Goal: Information Seeking & Learning: Learn about a topic

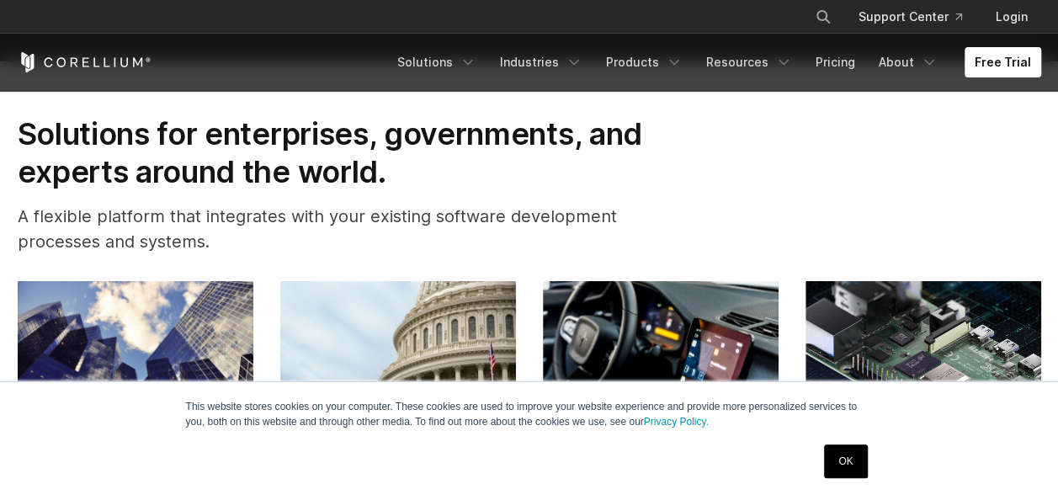
scroll to position [2186, 0]
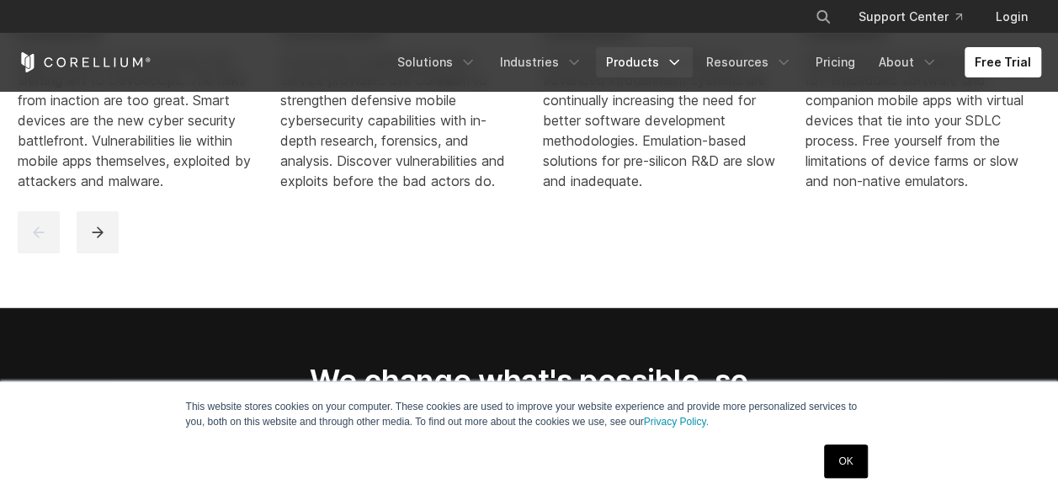
click at [679, 56] on icon "Navigation Menu" at bounding box center [674, 62] width 17 height 17
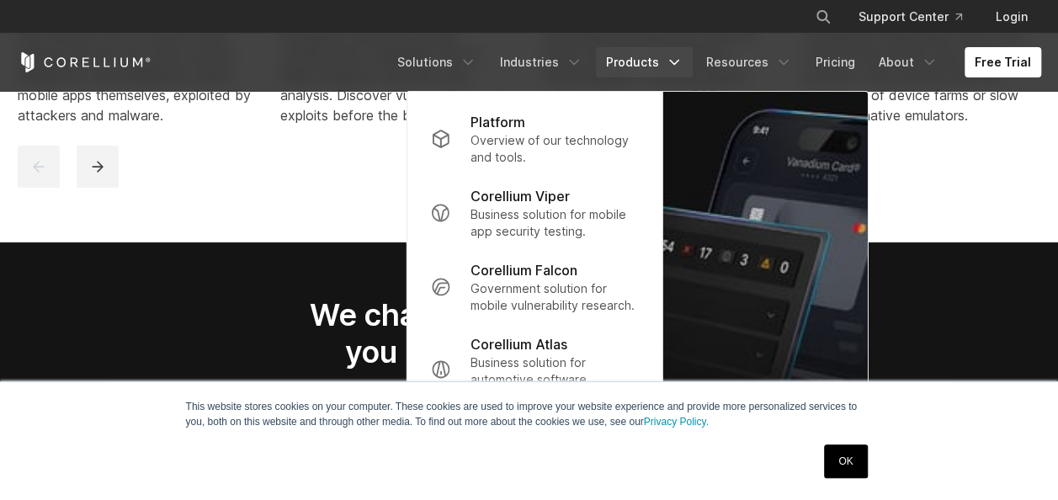
scroll to position [2257, 0]
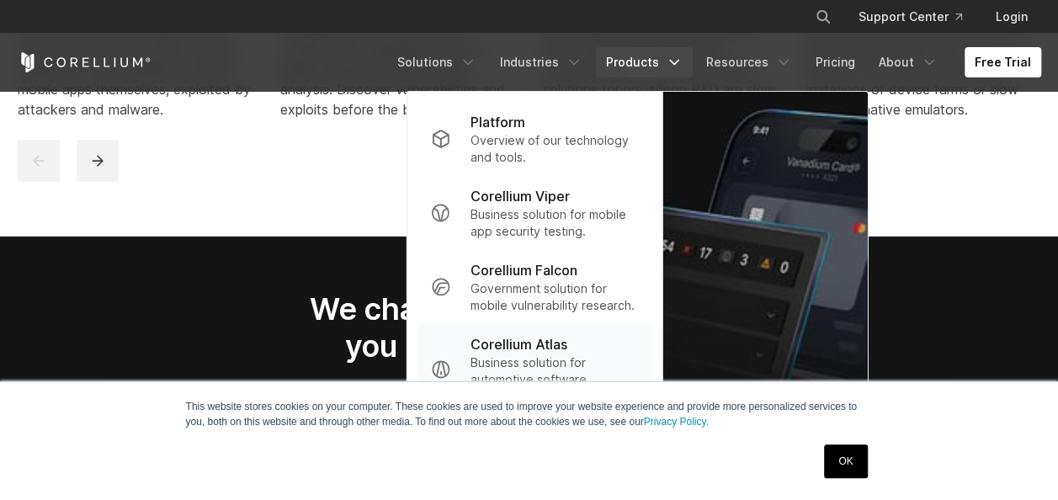
click at [567, 354] on p "Business solution for automotive software development." at bounding box center [555, 379] width 168 height 51
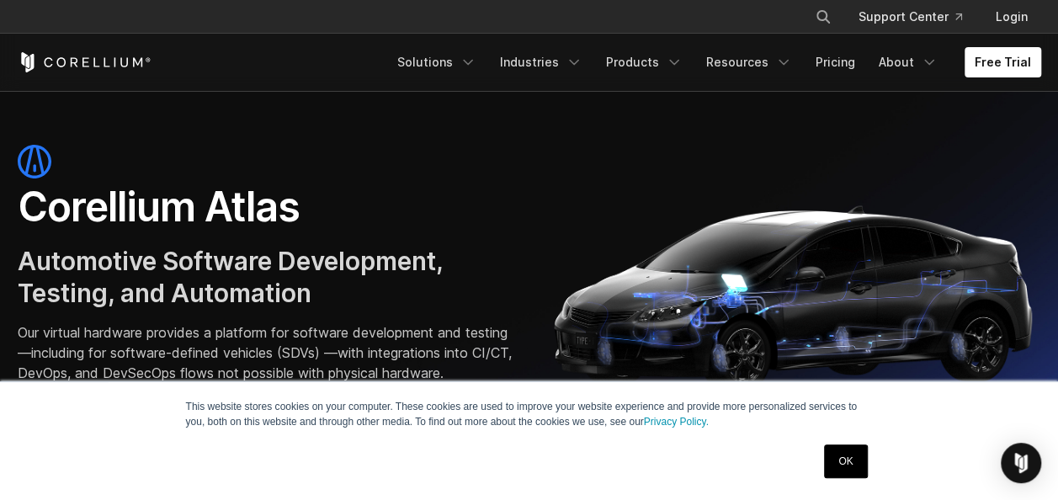
click at [841, 473] on link "OK" at bounding box center [845, 462] width 43 height 34
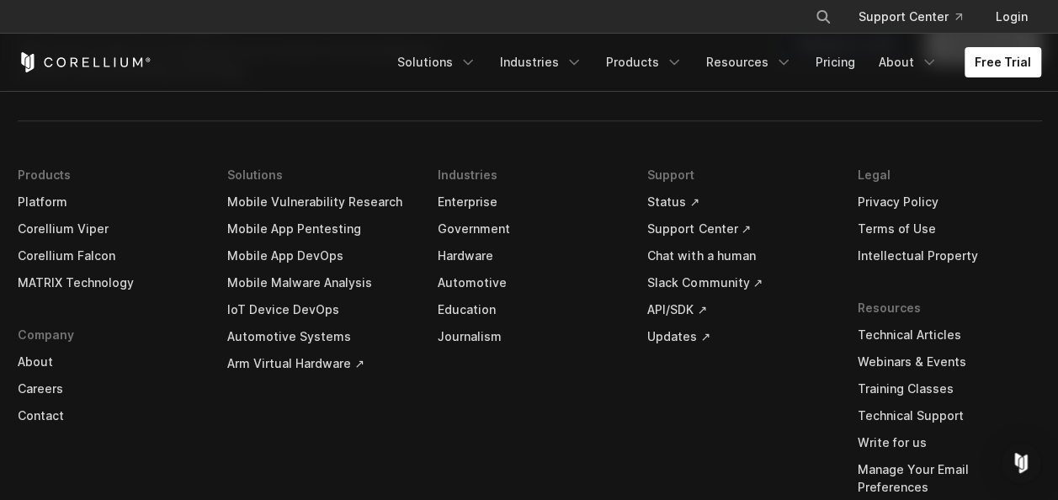
scroll to position [5074, 0]
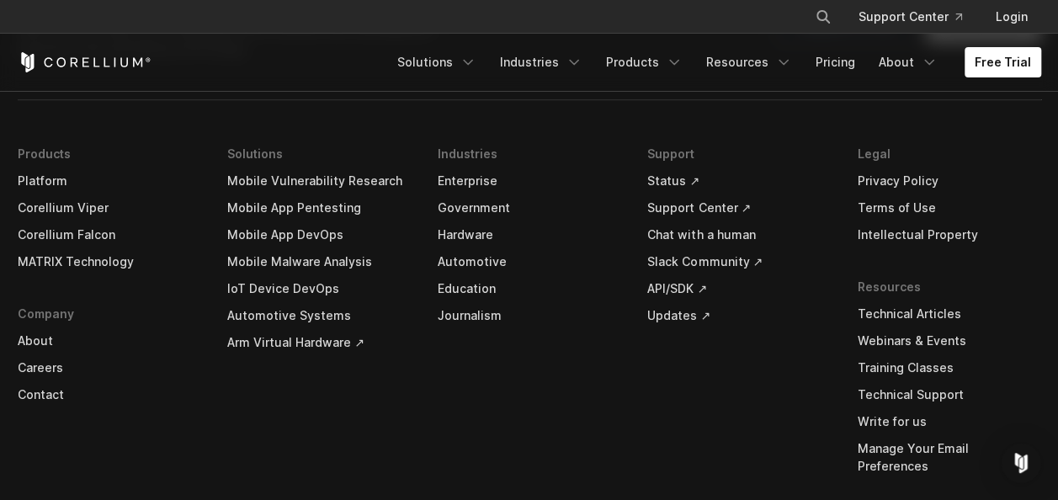
drag, startPoint x: 1048, startPoint y: 434, endPoint x: 1029, endPoint y: 258, distance: 176.2
click at [1029, 258] on div "Get started with Corellium We’re here to help you revolutionize your security a…" at bounding box center [529, 307] width 1057 height 641
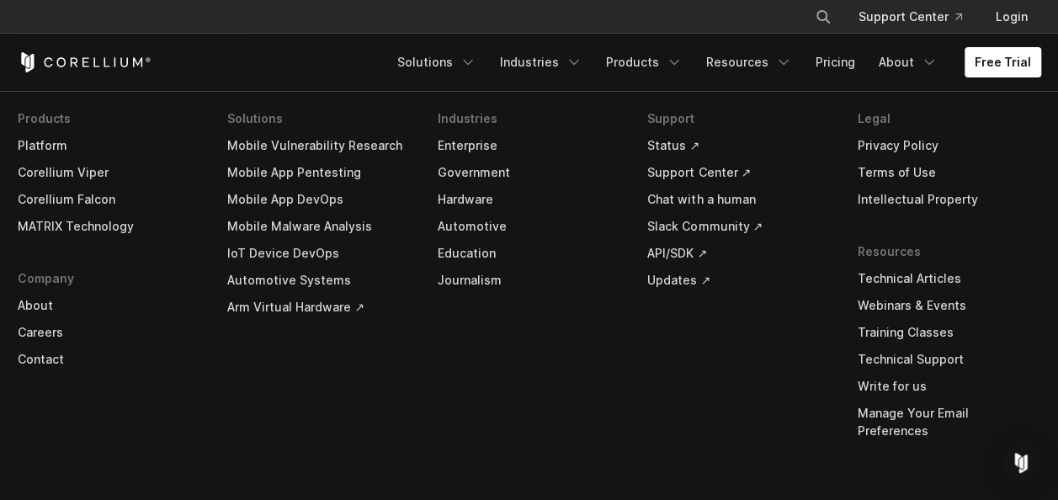
scroll to position [5102, 0]
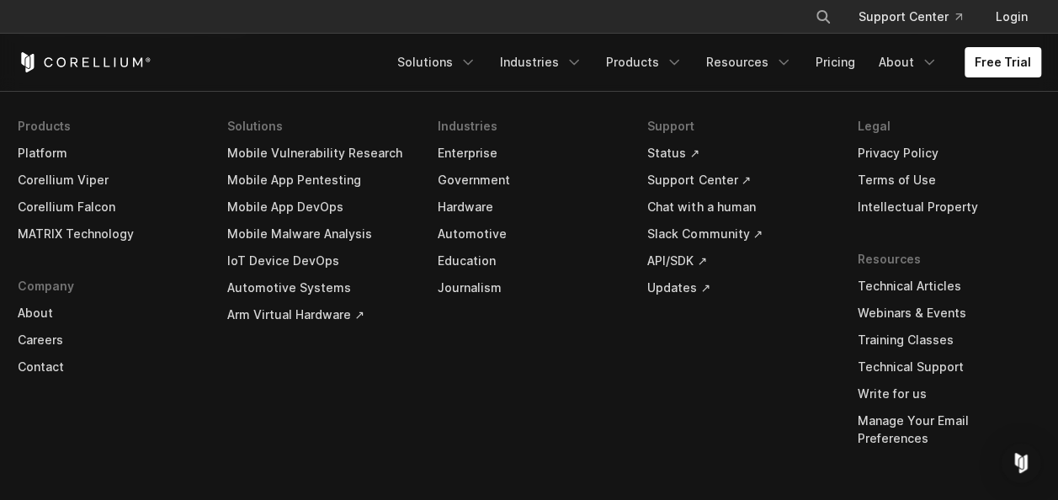
click at [310, 301] on link "Automotive Systems" at bounding box center [319, 287] width 184 height 27
